Goal: Book appointment/travel/reservation

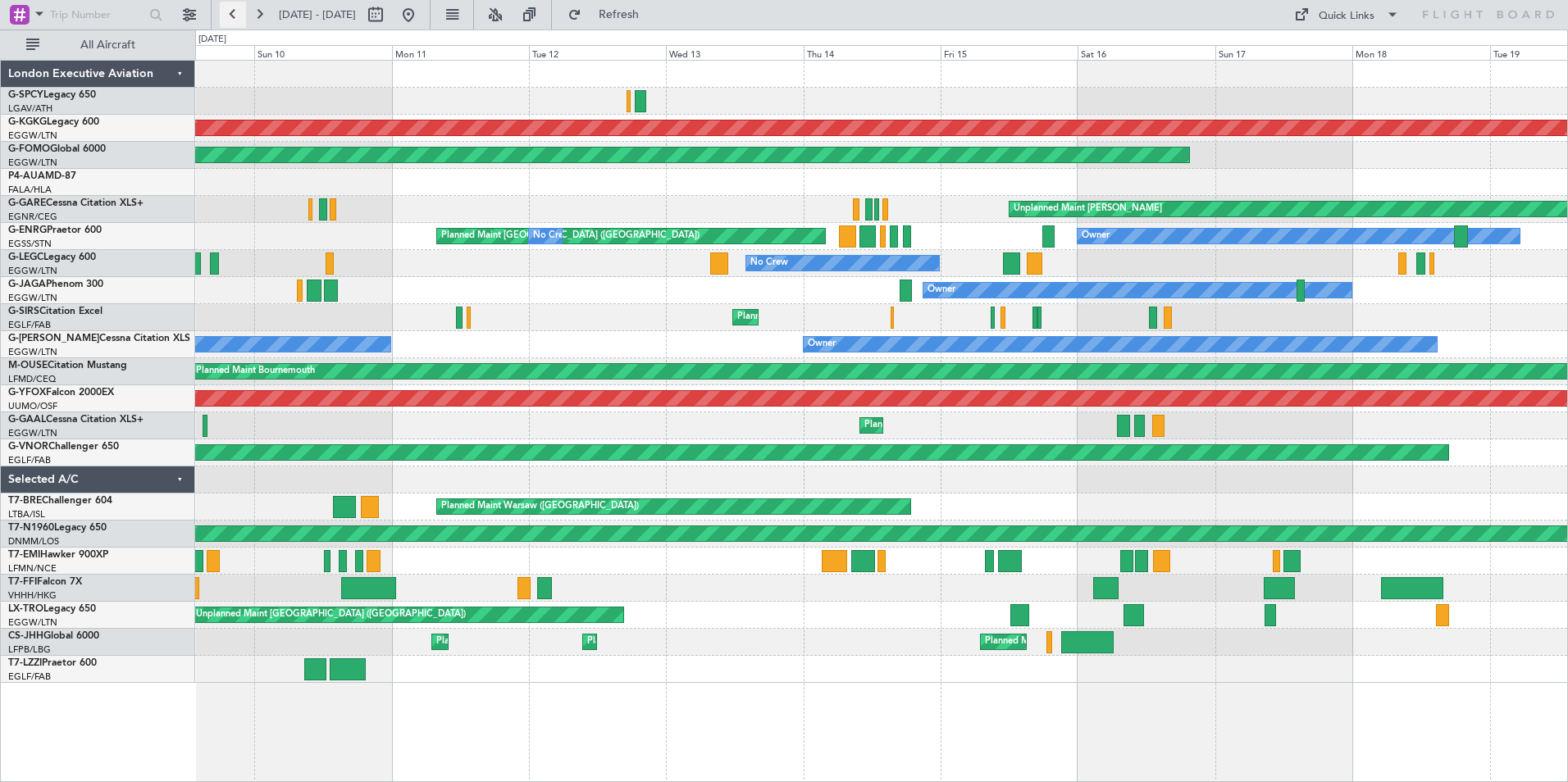
click at [232, 17] on button at bounding box center [233, 15] width 27 height 27
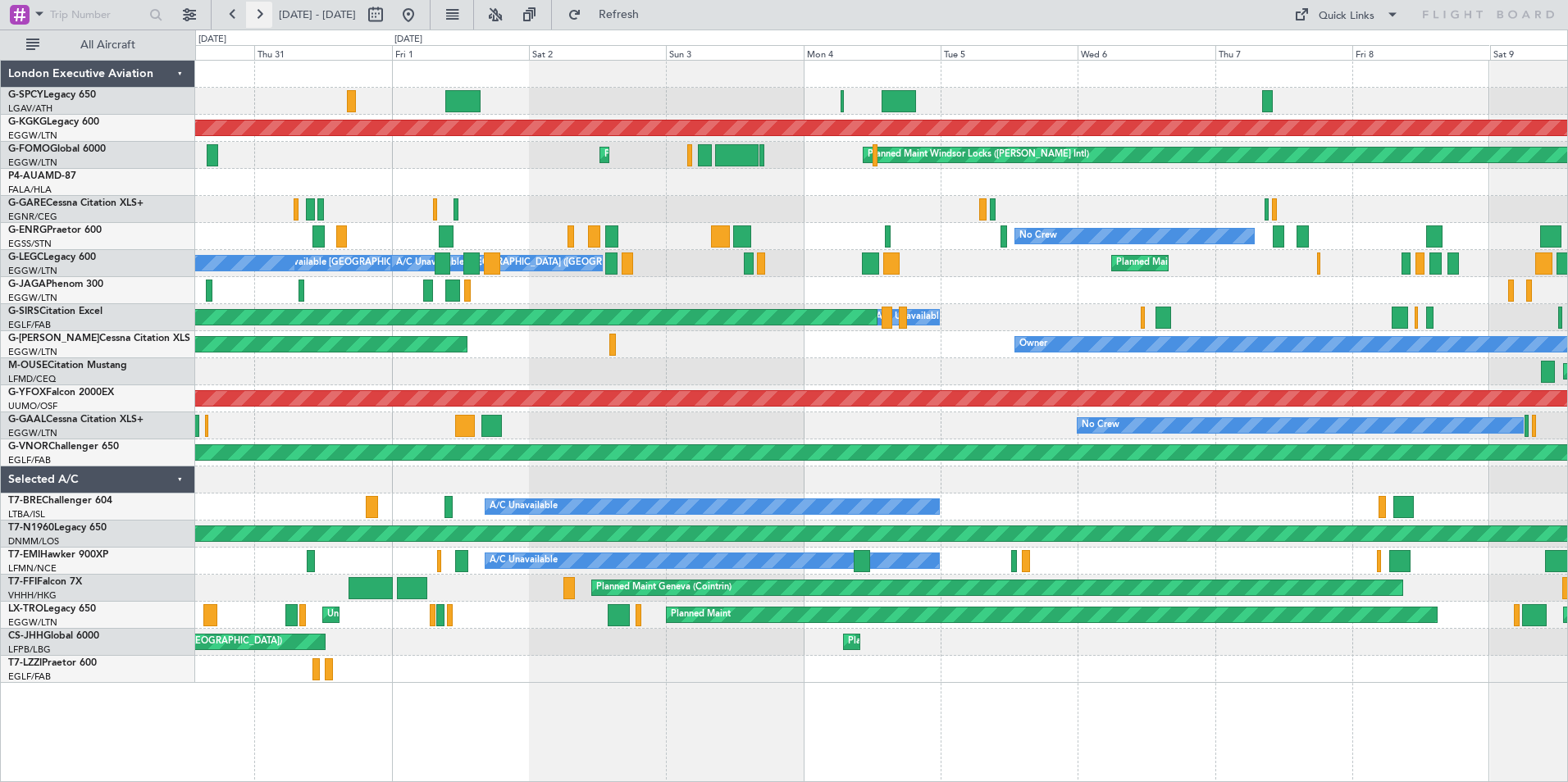
click at [266, 15] on button at bounding box center [259, 15] width 27 height 27
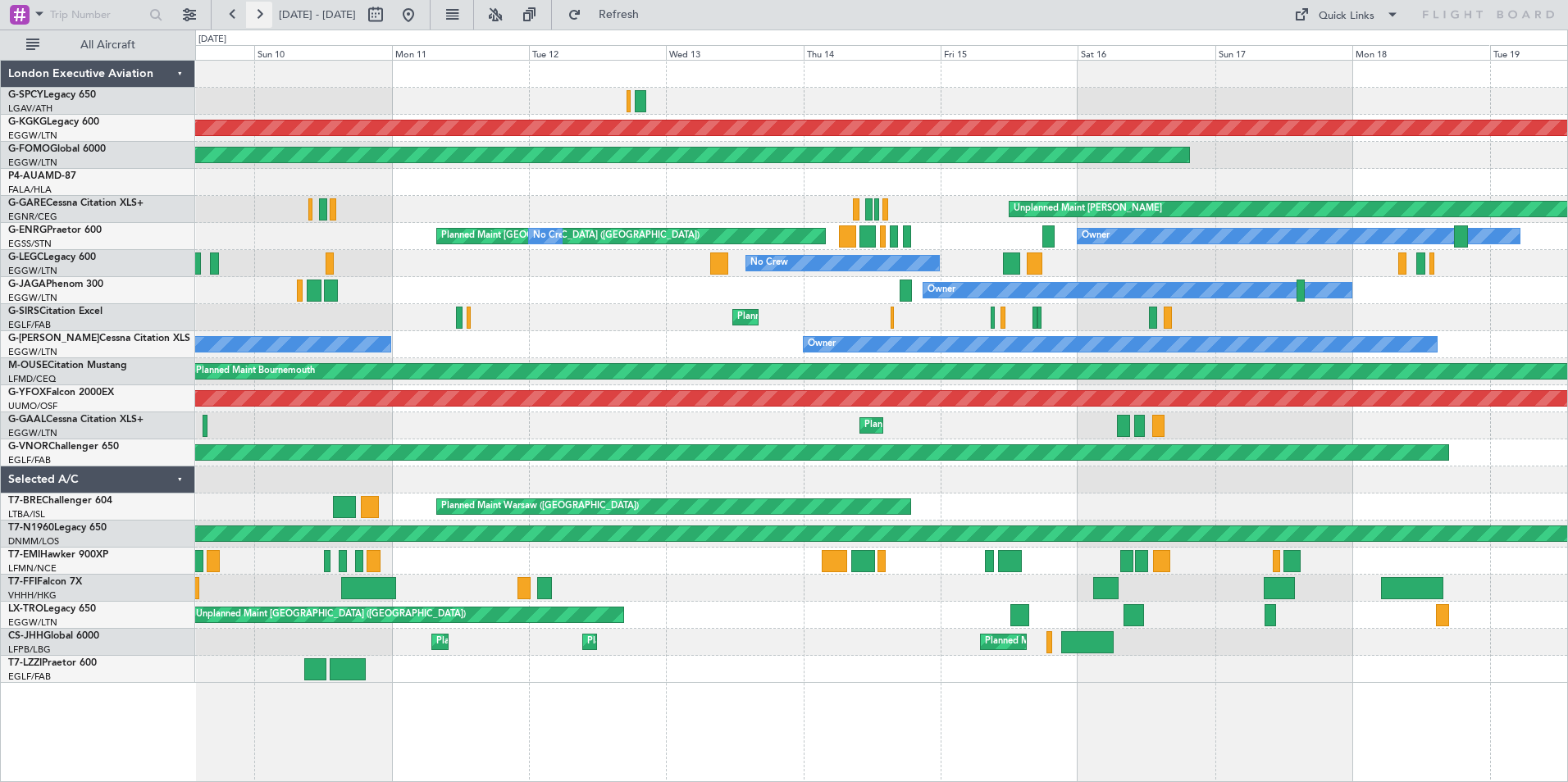
click at [266, 15] on button at bounding box center [259, 15] width 27 height 27
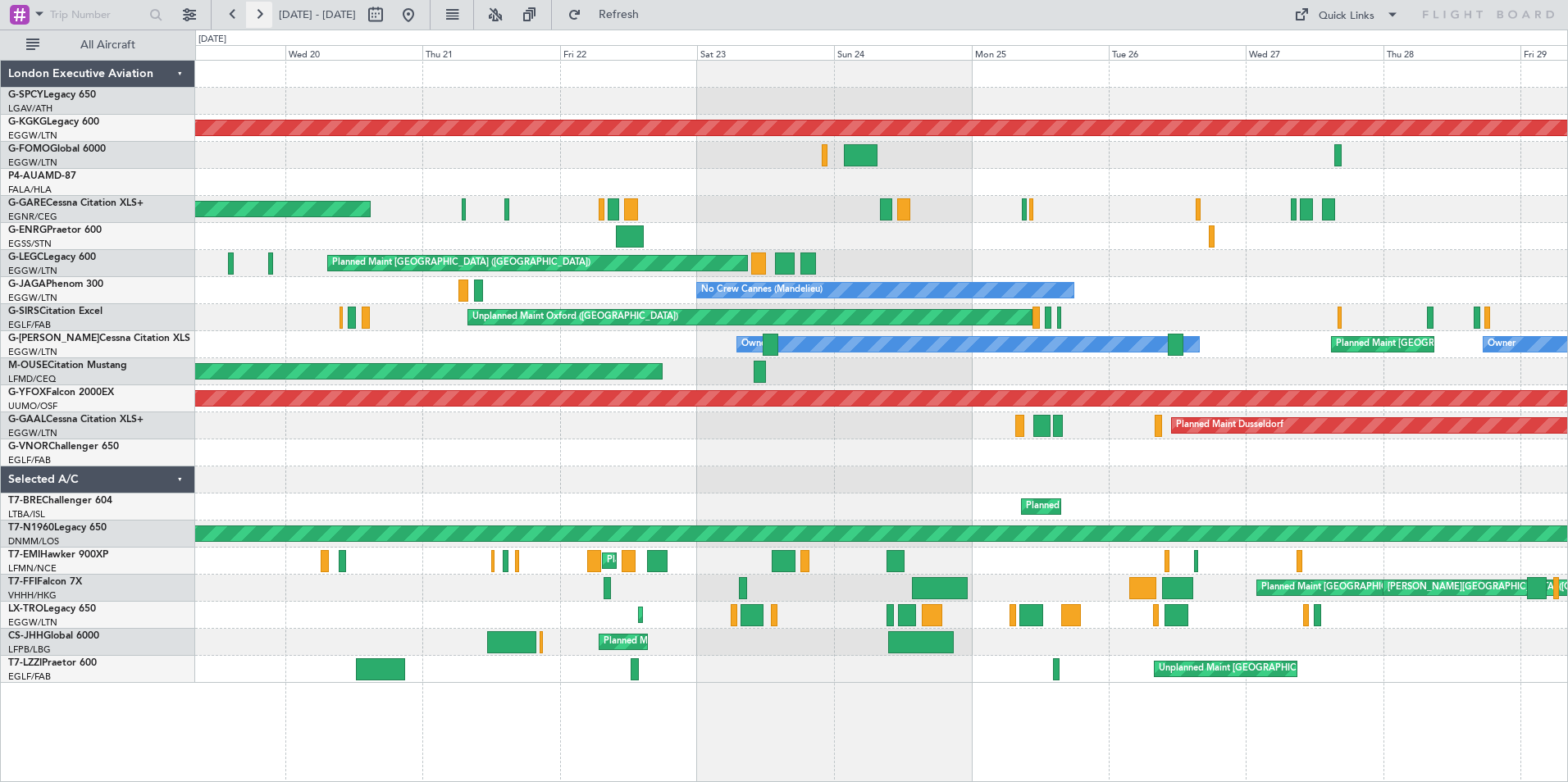
click at [266, 15] on button at bounding box center [259, 15] width 27 height 27
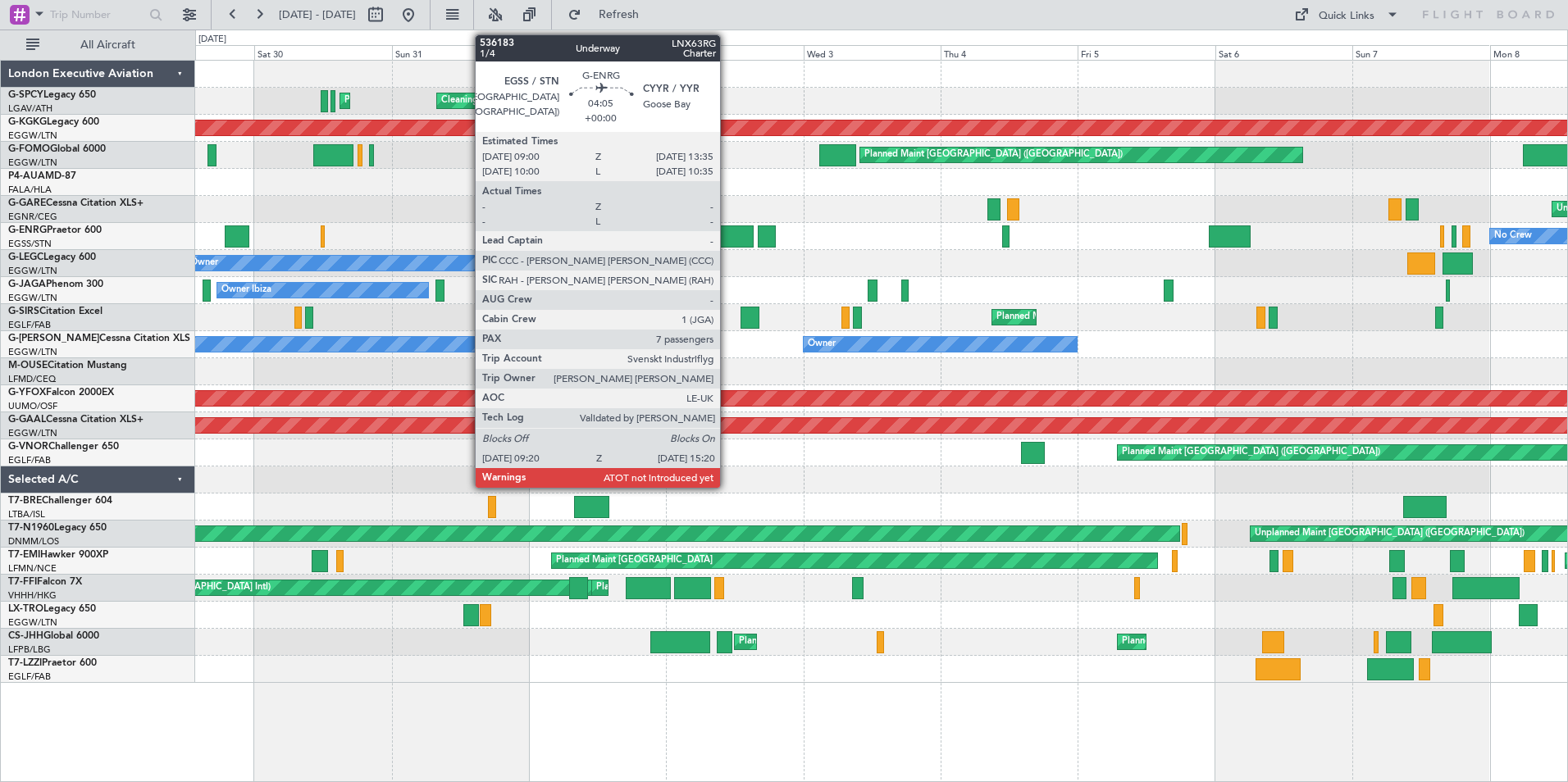
click at [727, 235] on div at bounding box center [736, 236] width 34 height 22
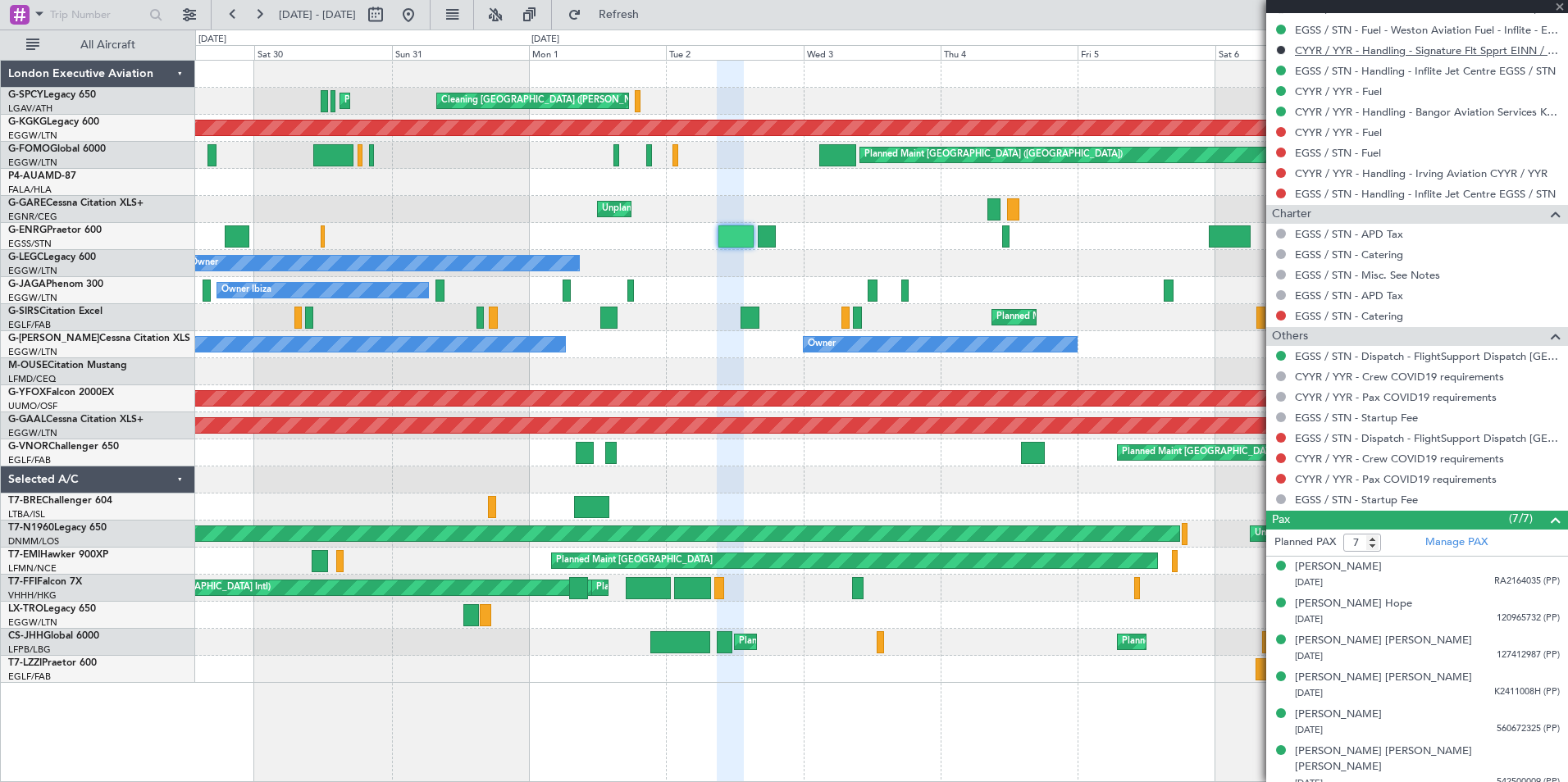
scroll to position [770, 0]
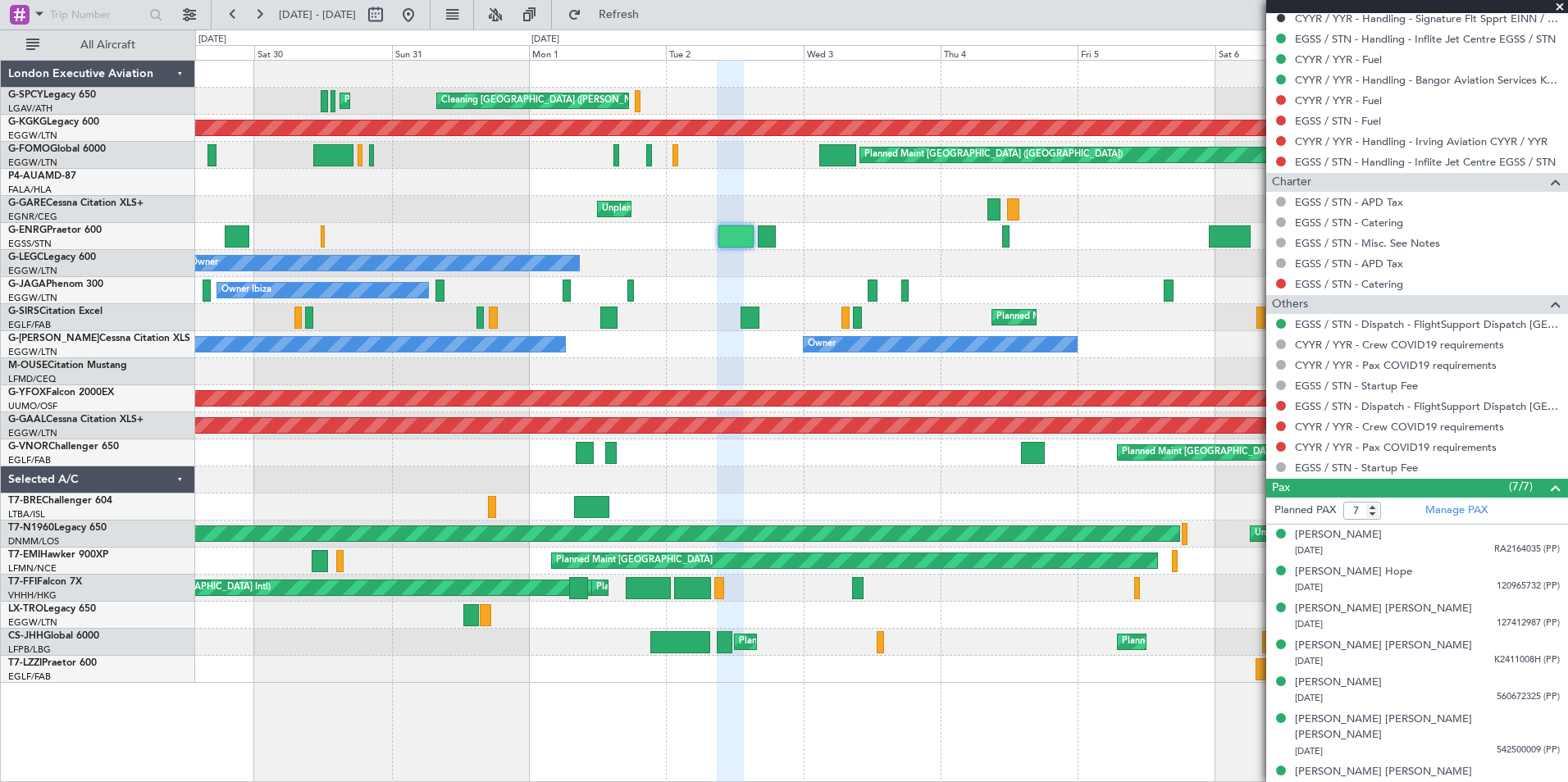
click at [1557, 7] on span at bounding box center [1559, 7] width 16 height 15
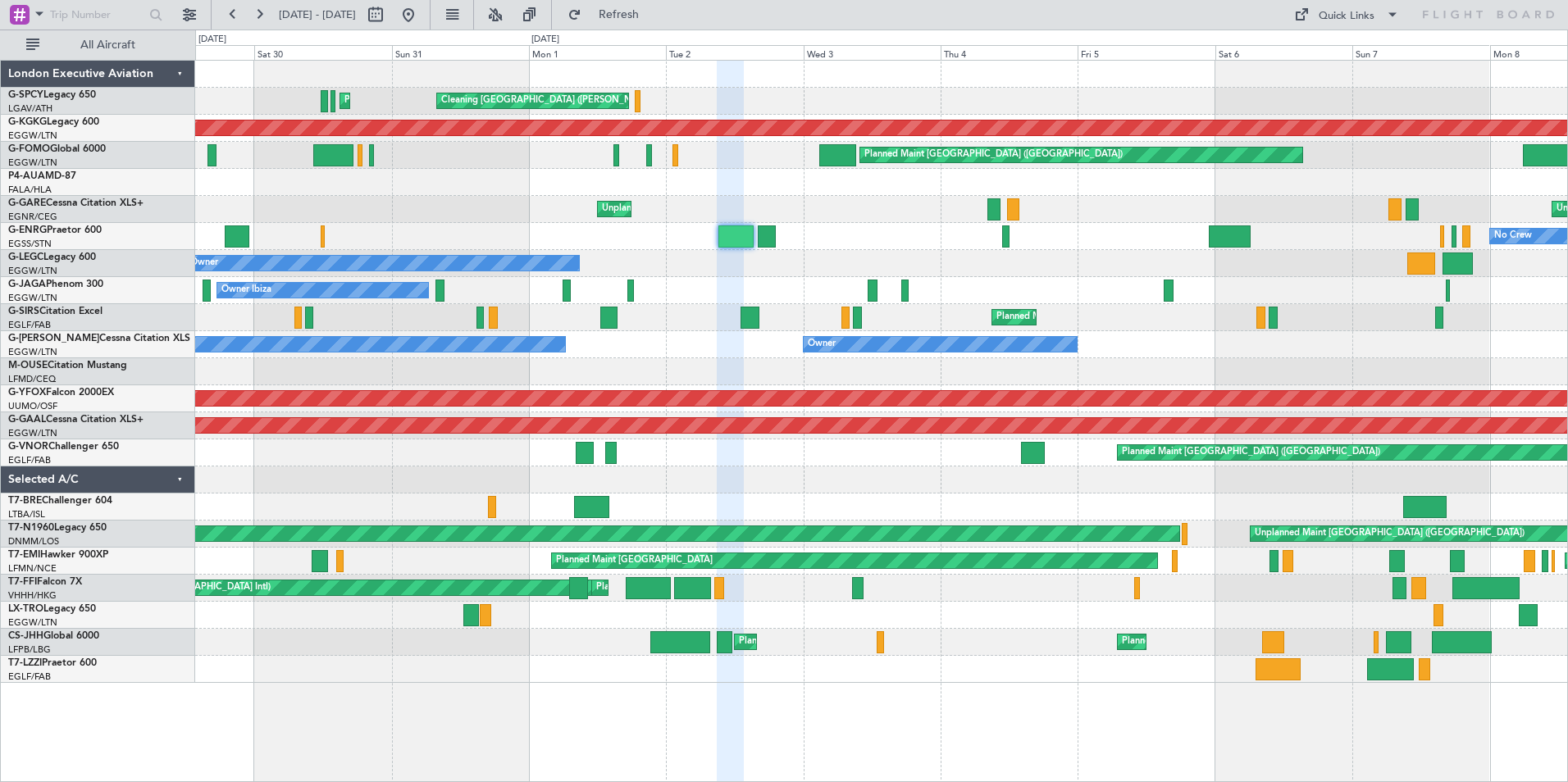
type input "0"
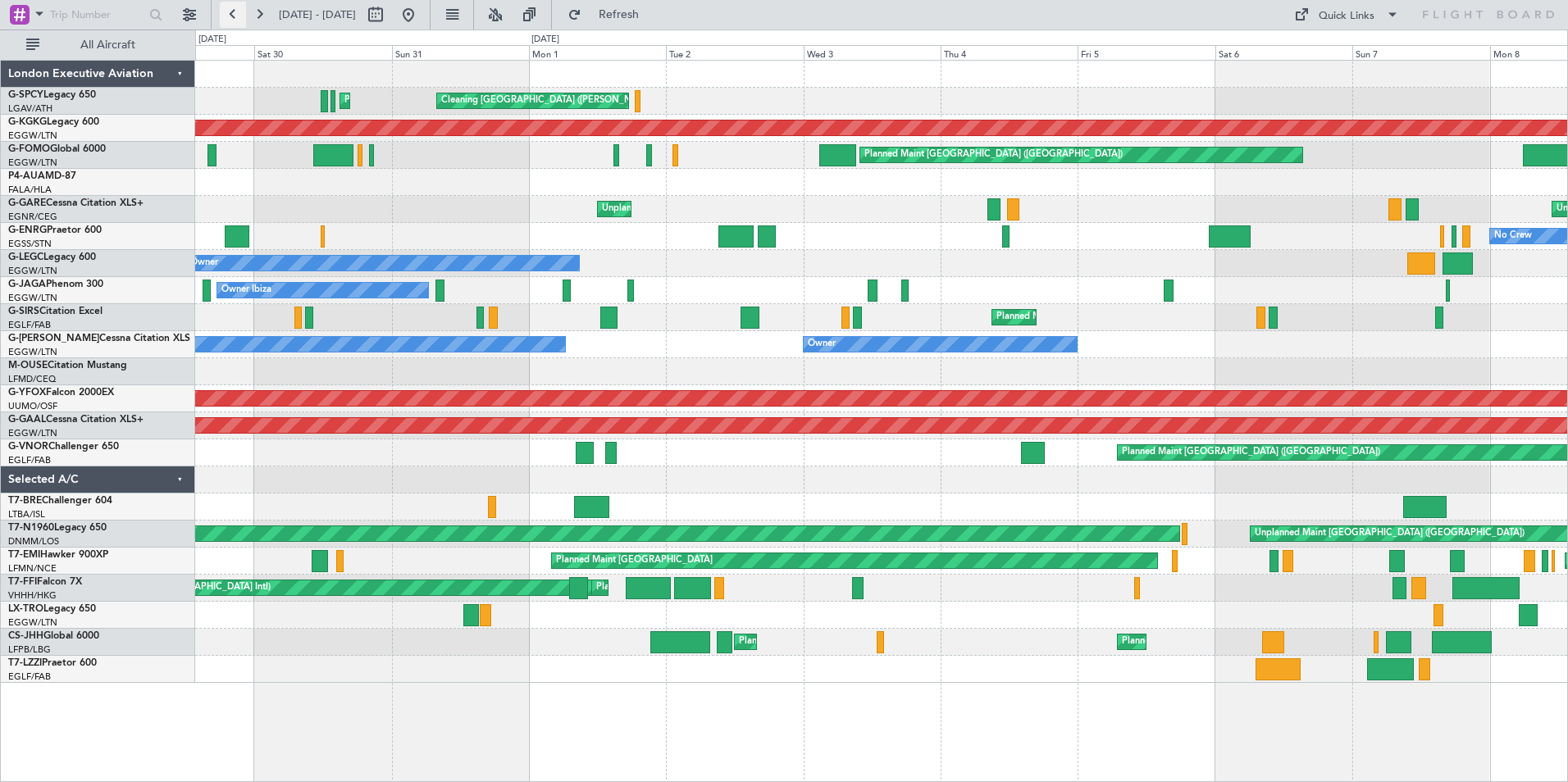
click at [231, 15] on button at bounding box center [233, 15] width 27 height 27
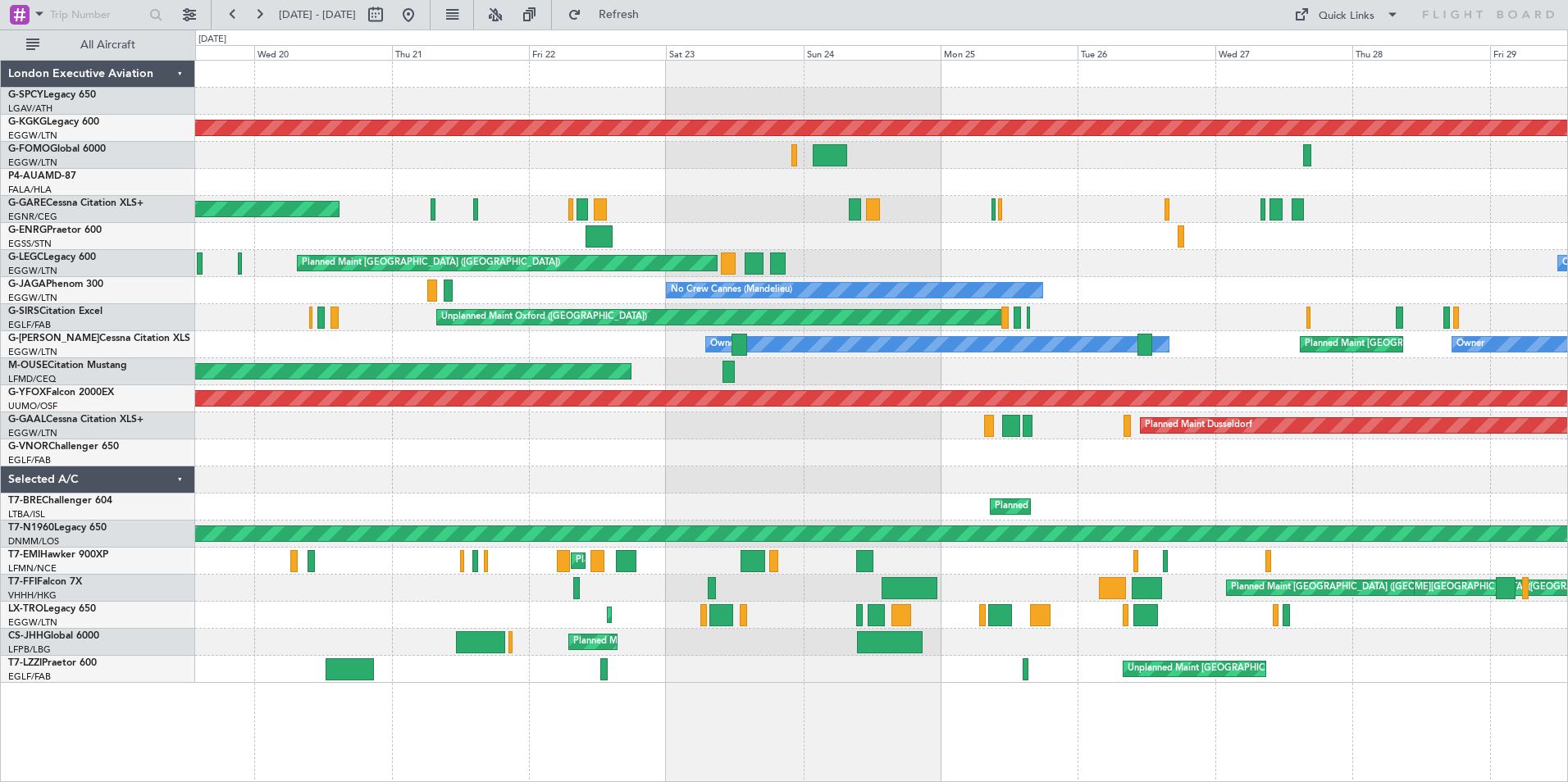
click at [1567, 266] on html "[DATE] - [DATE] Refresh Quick Links All Aircraft Planned Maint [GEOGRAPHIC_DATA…" at bounding box center [784, 391] width 1568 height 782
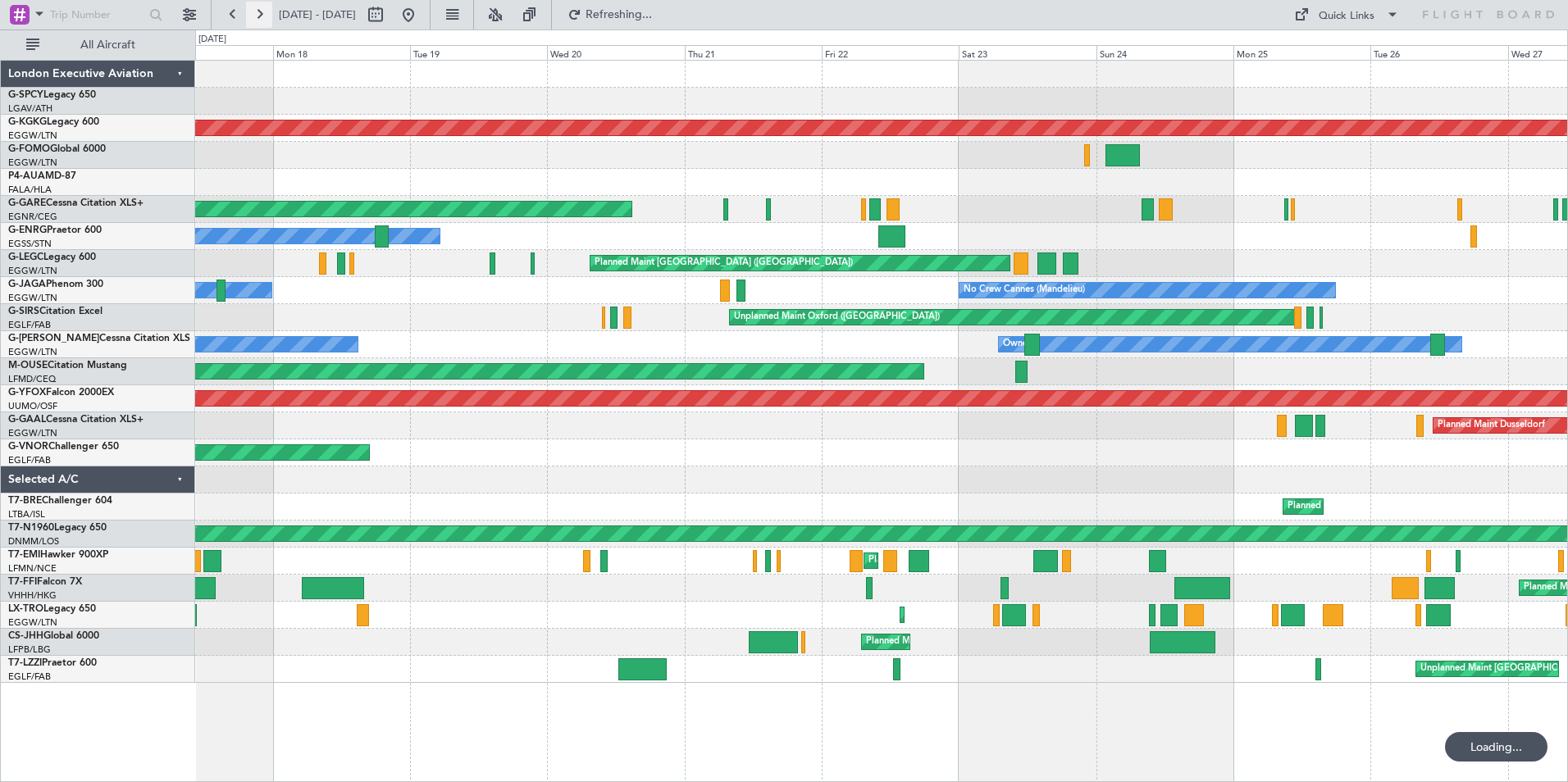
click at [263, 17] on button at bounding box center [259, 15] width 27 height 27
